Goal: Check status: Check status

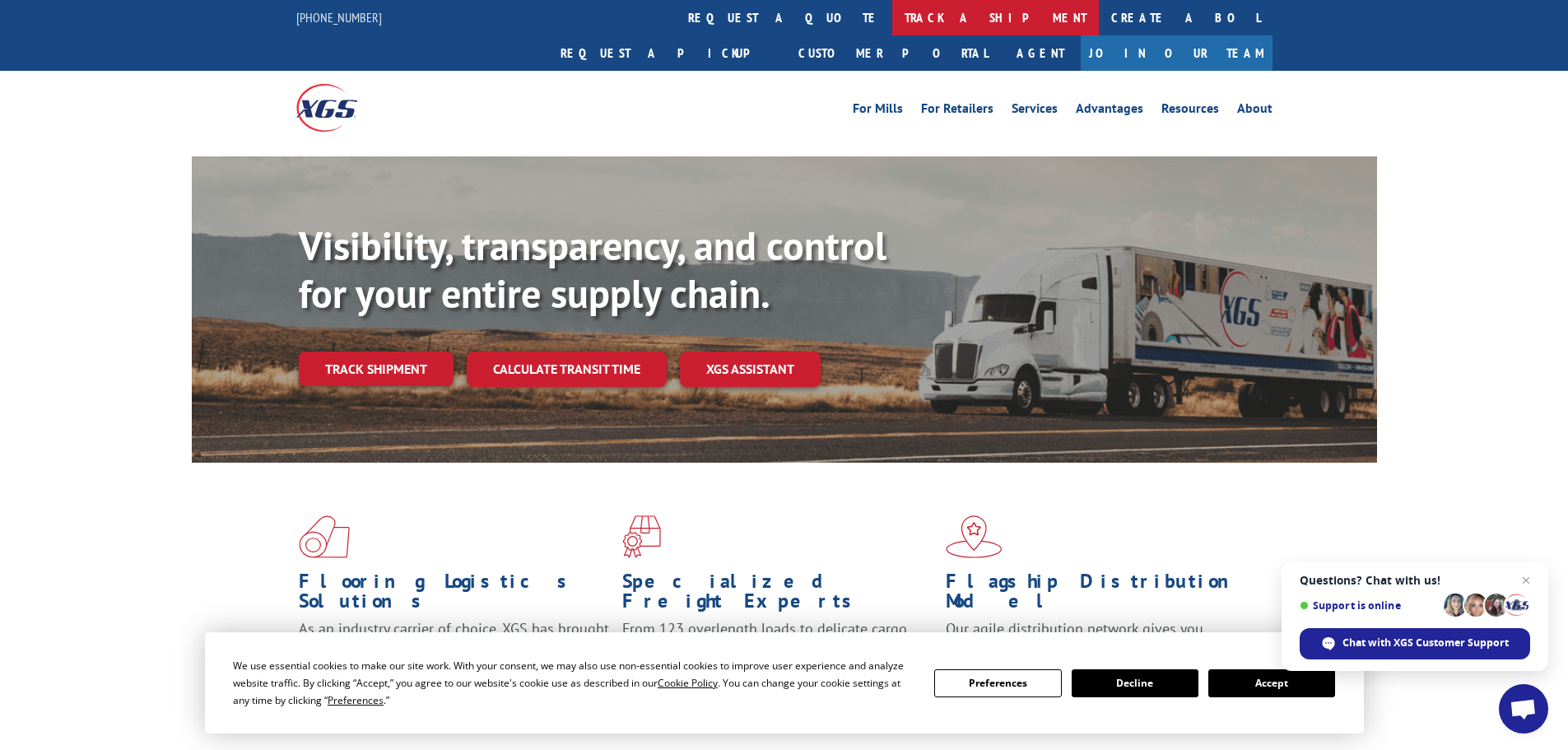
click at [892, 19] on link "track a shipment" at bounding box center [996, 18] width 207 height 36
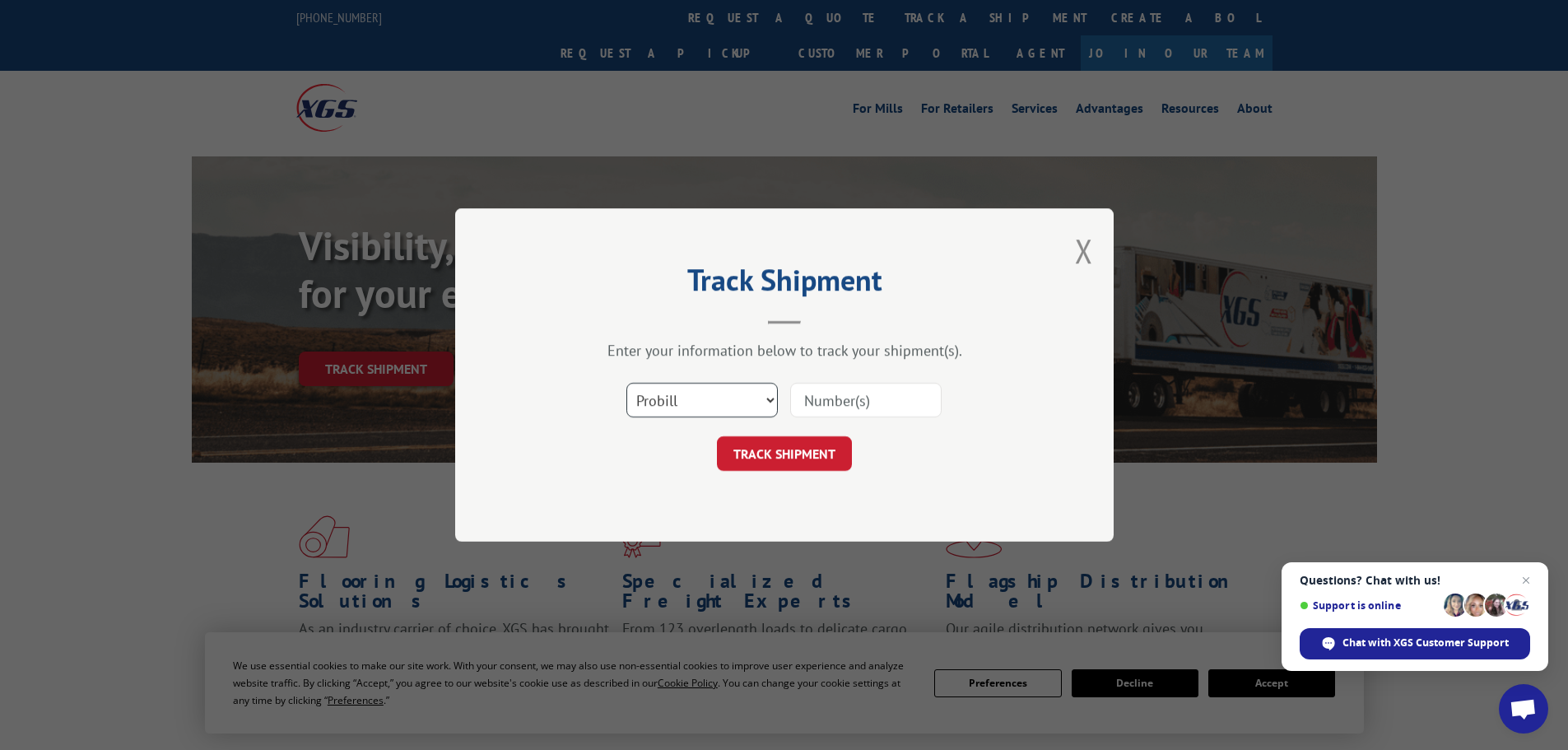
click at [663, 393] on select "Select category... Probill BOL PO" at bounding box center [702, 399] width 151 height 35
select select "po"
click at [626, 382] on select "Select category... Probill BOL PO" at bounding box center [702, 399] width 151 height 35
click at [829, 399] on input at bounding box center [866, 399] width 151 height 35
paste input "21520329"
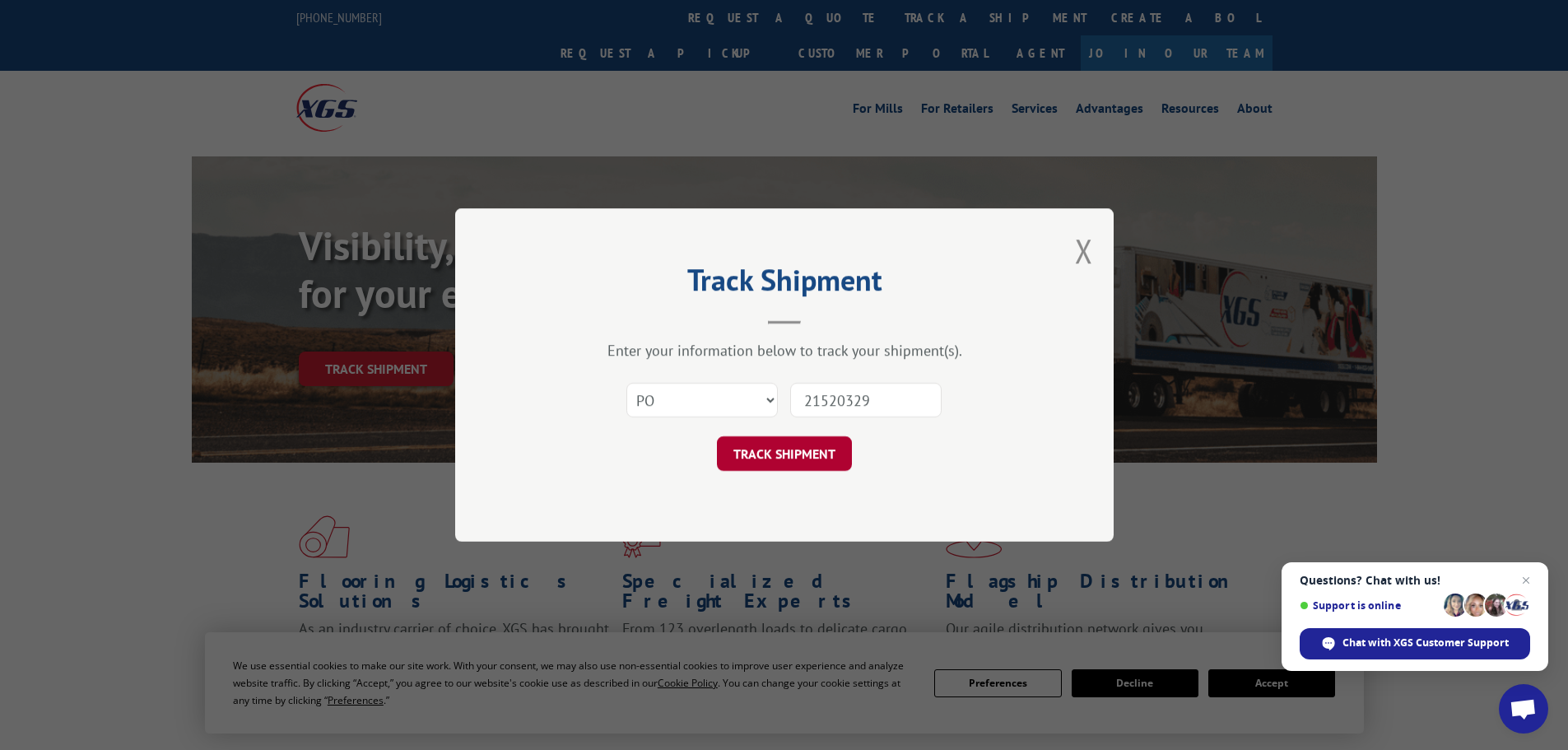
type input "21520329"
click at [756, 458] on button "TRACK SHIPMENT" at bounding box center [784, 453] width 135 height 35
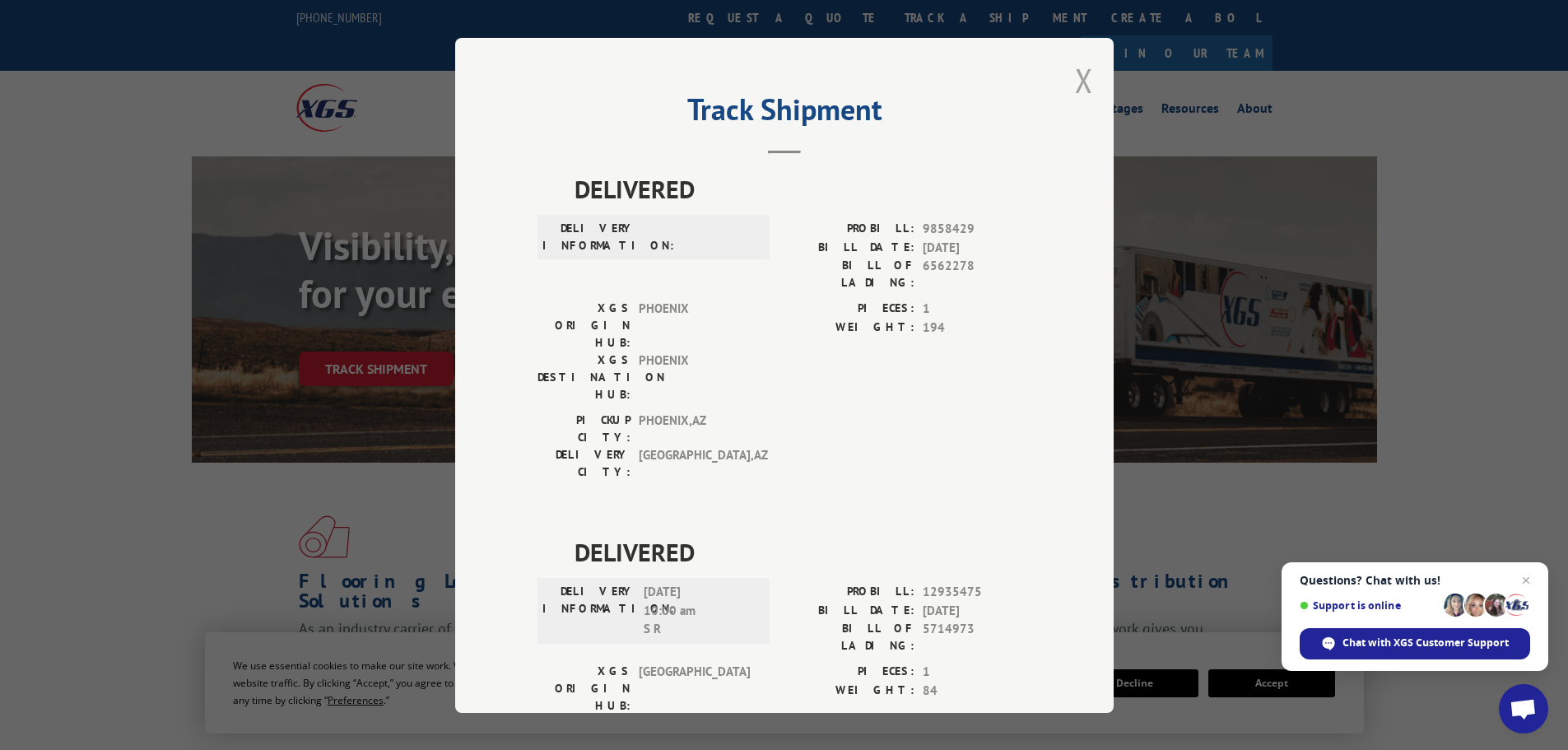
click at [1078, 77] on button "Close modal" at bounding box center [1084, 81] width 18 height 44
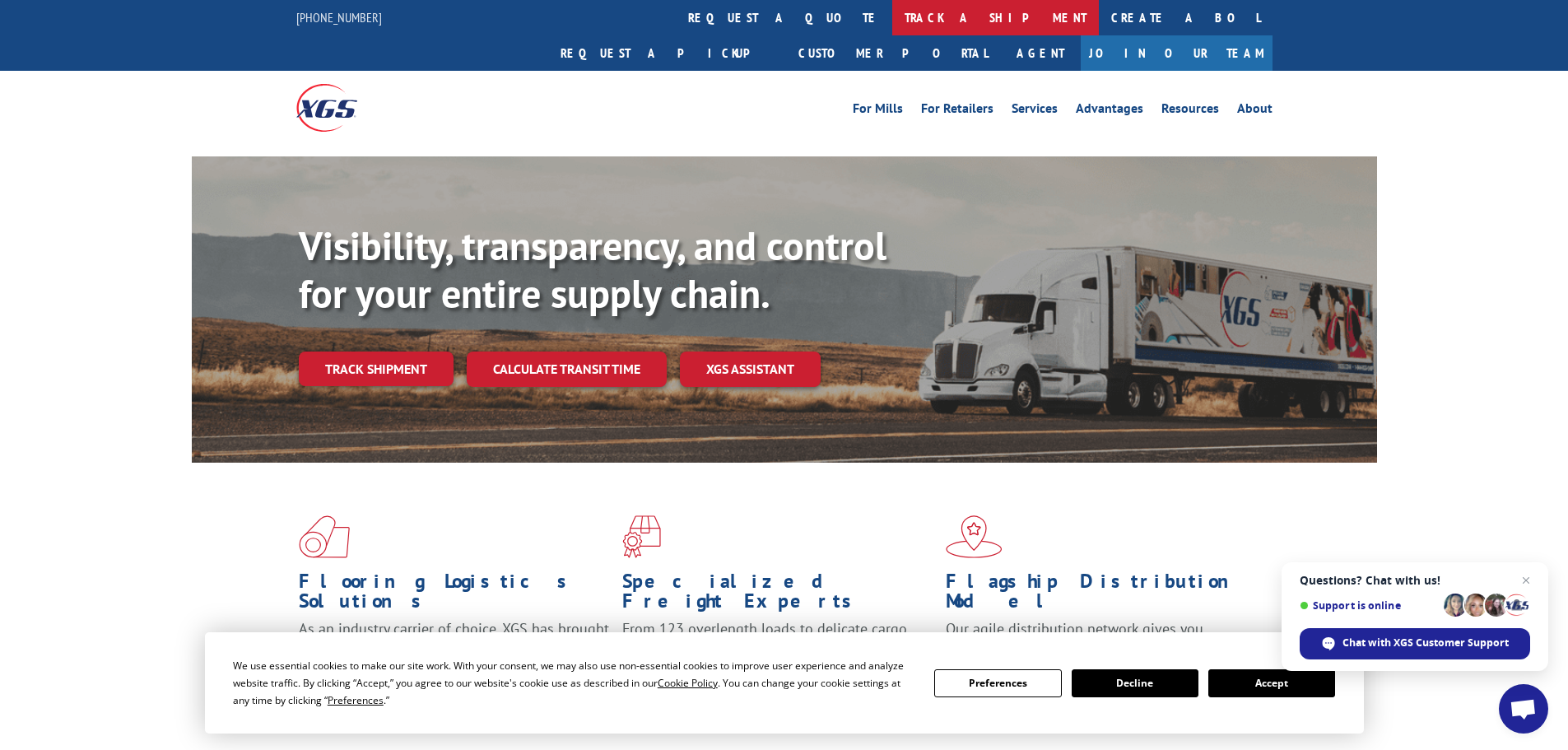
click at [892, 17] on link "track a shipment" at bounding box center [996, 18] width 207 height 36
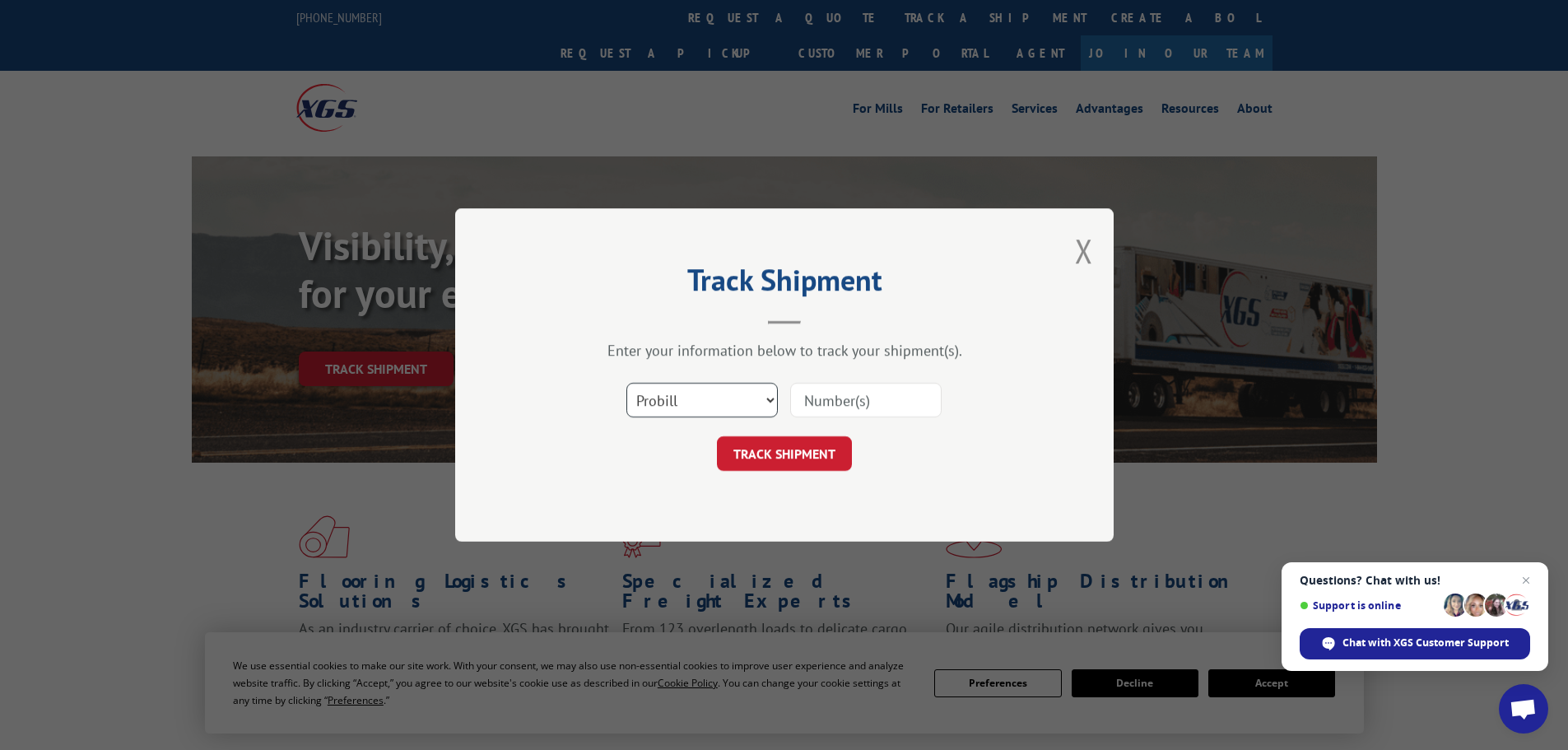
click at [712, 396] on select "Select category... Probill BOL PO" at bounding box center [702, 399] width 151 height 35
select select "po"
click at [626, 382] on select "Select category... Probill BOL PO" at bounding box center [702, 399] width 151 height 35
click at [834, 387] on input at bounding box center [866, 399] width 151 height 35
paste input "21520230"
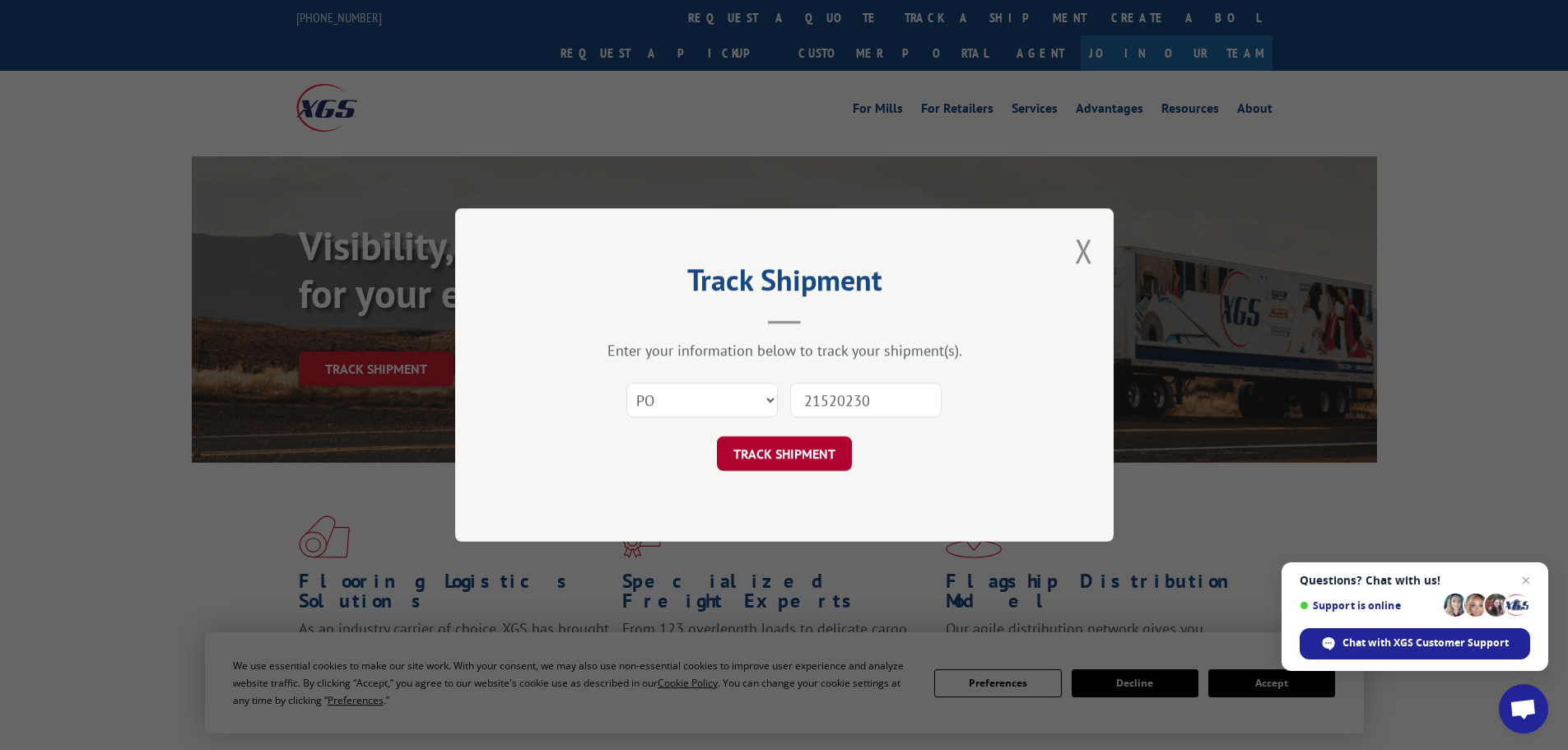
type input "21520230"
click at [763, 451] on button "TRACK SHIPMENT" at bounding box center [784, 453] width 135 height 35
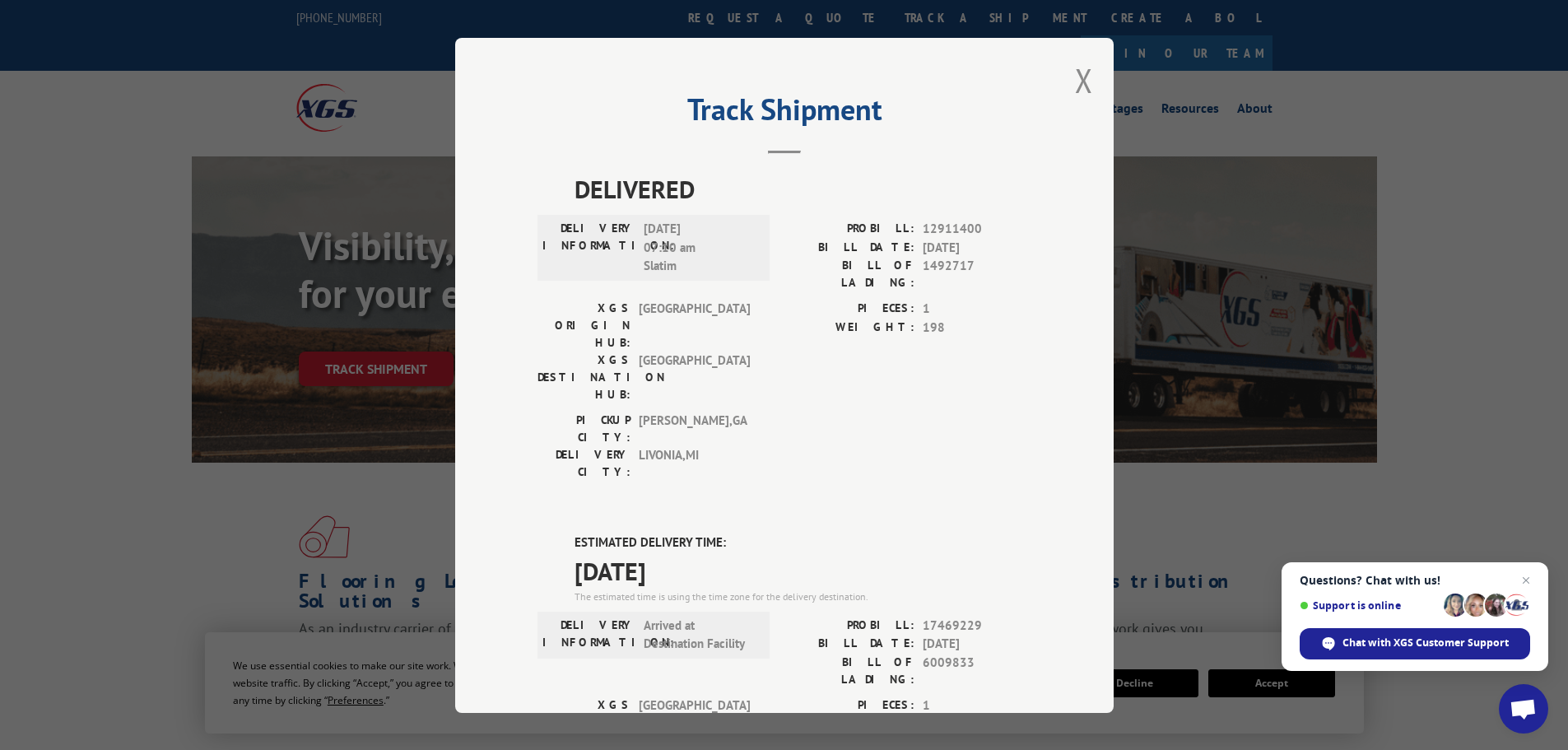
click at [1075, 76] on button "Close modal" at bounding box center [1084, 81] width 18 height 44
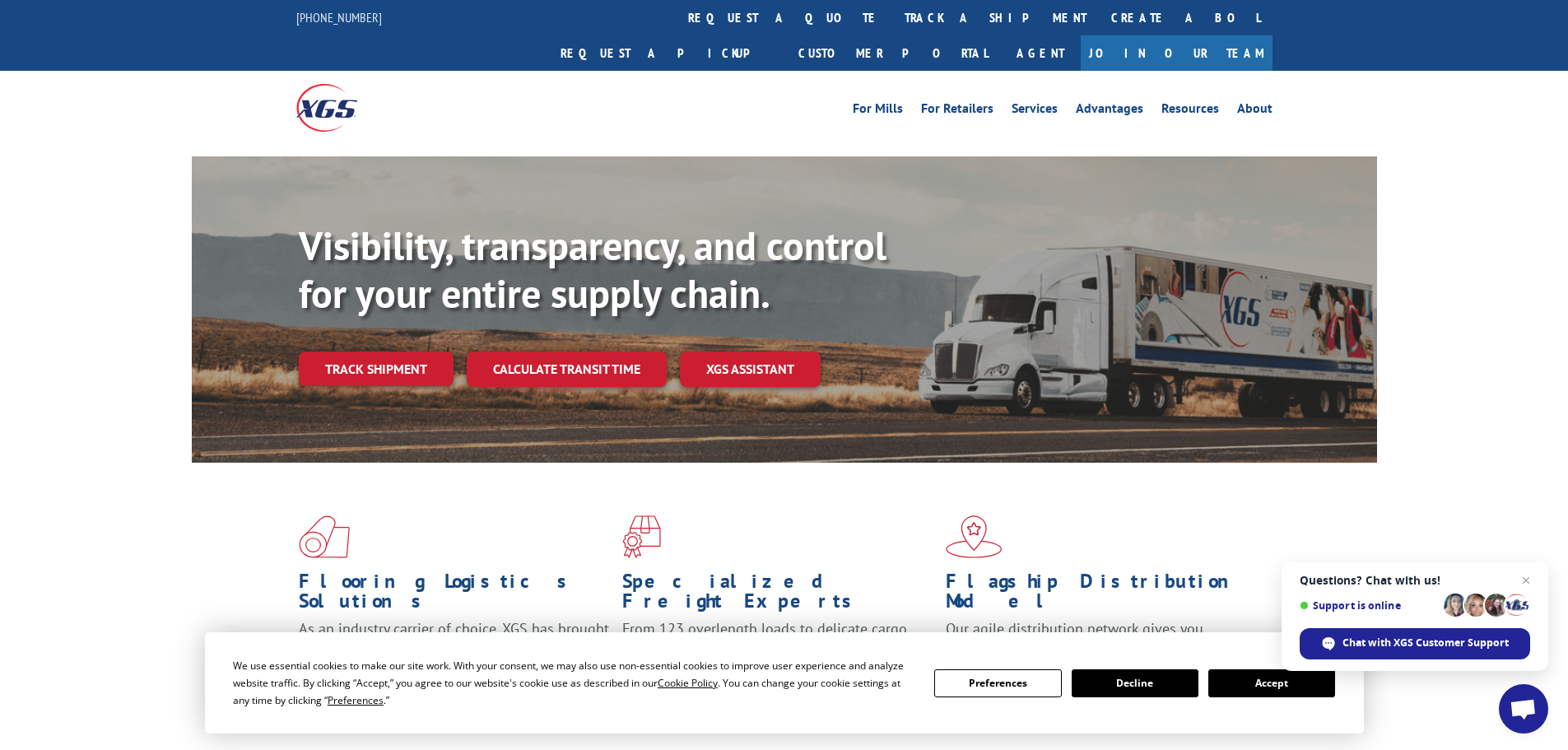
click at [892, 13] on link "track a shipment" at bounding box center [996, 18] width 207 height 36
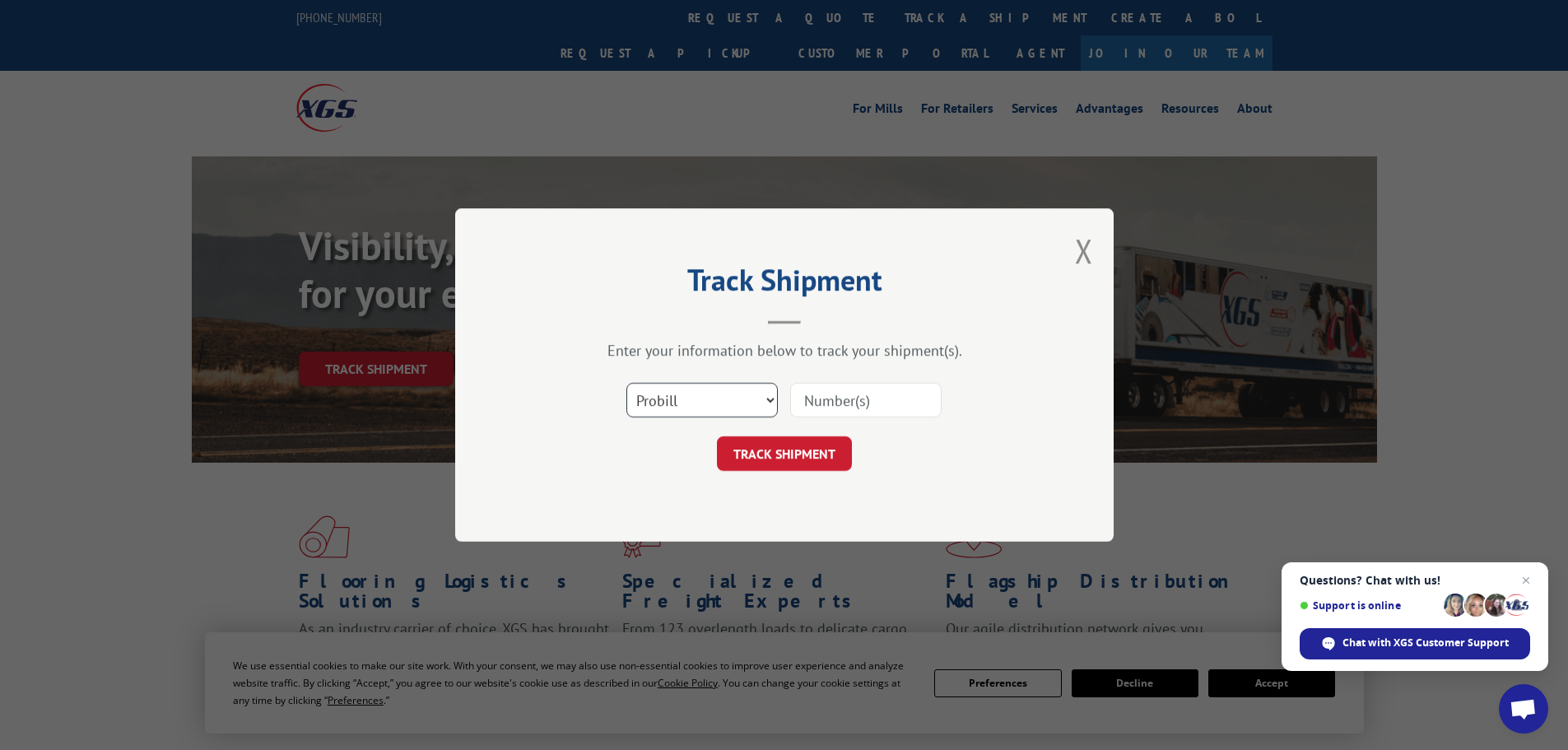
click at [704, 387] on select "Select category... Probill BOL PO" at bounding box center [702, 399] width 151 height 35
select select "po"
click at [626, 382] on select "Select category... Probill BOL PO" at bounding box center [702, 399] width 151 height 35
click at [845, 404] on input at bounding box center [866, 399] width 151 height 35
paste input "21519975"
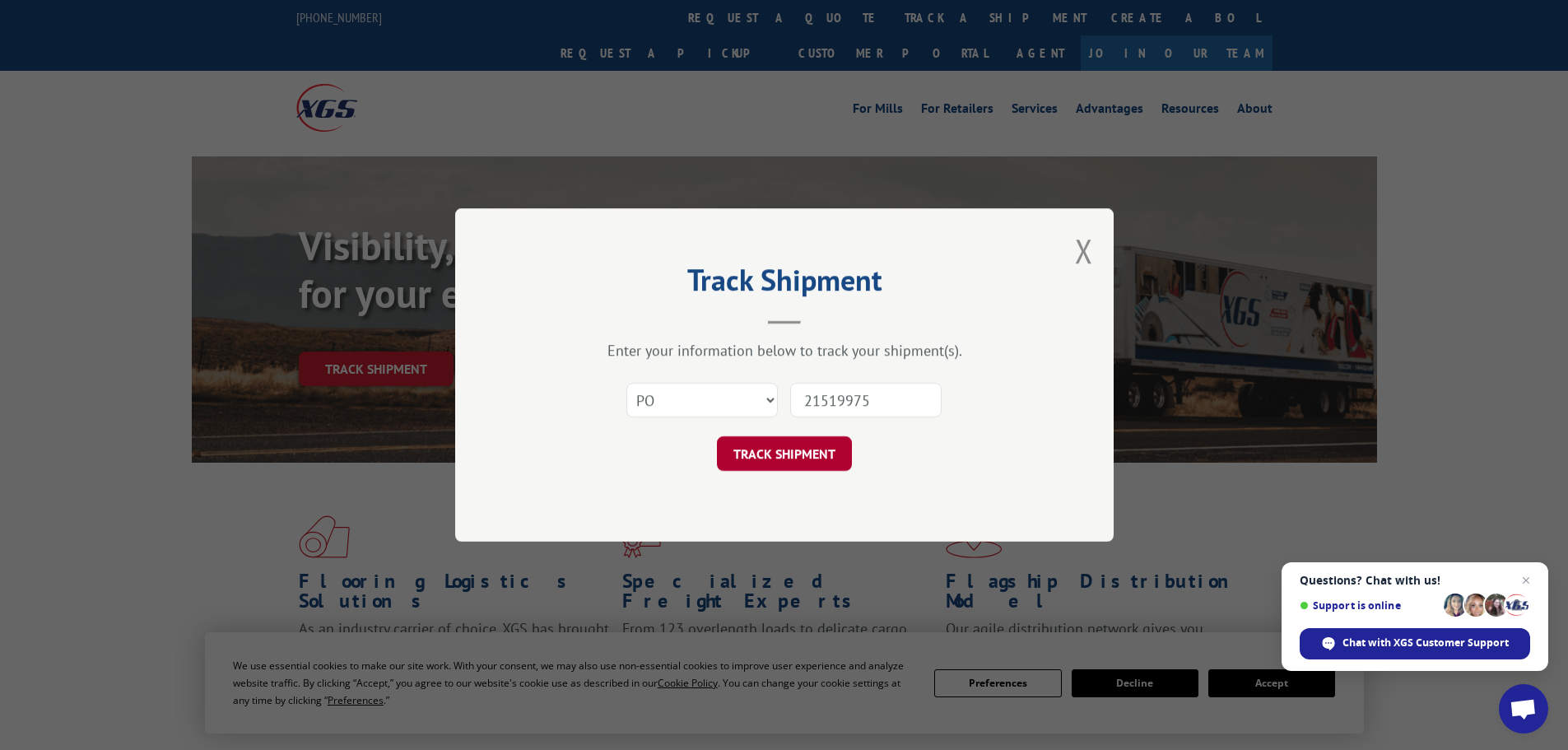
type input "21519975"
click at [756, 461] on button "TRACK SHIPMENT" at bounding box center [784, 453] width 135 height 35
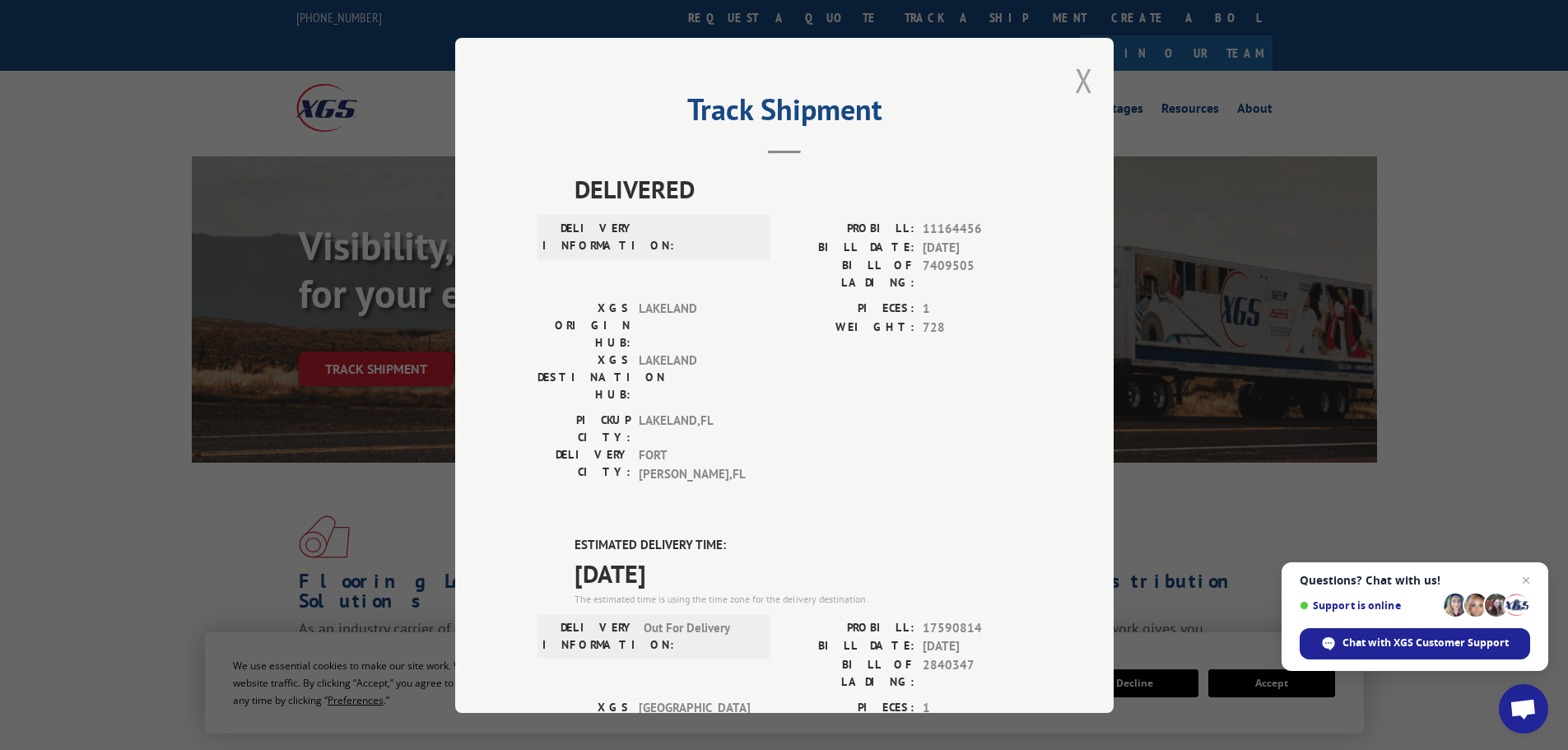
click at [1075, 82] on button "Close modal" at bounding box center [1084, 81] width 18 height 44
